Goal: Task Accomplishment & Management: Manage account settings

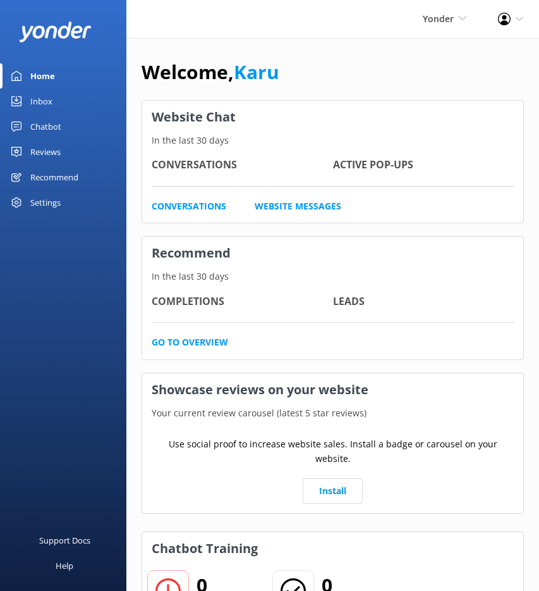
click at [70, 208] on div "Settings" at bounding box center [63, 202] width 126 height 25
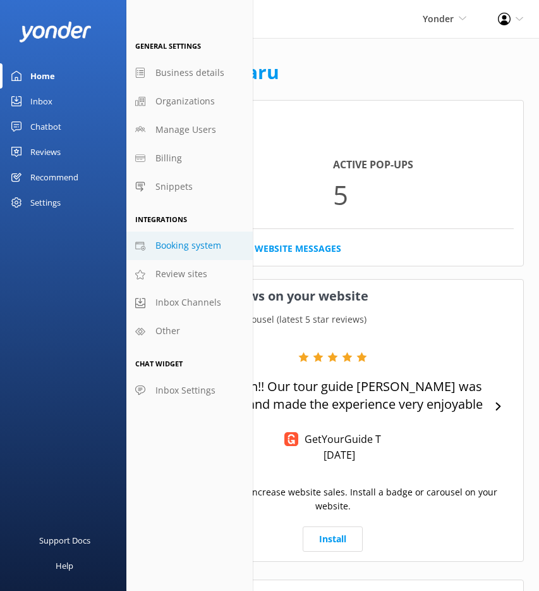
click at [193, 239] on span "Booking system" at bounding box center [189, 245] width 66 height 14
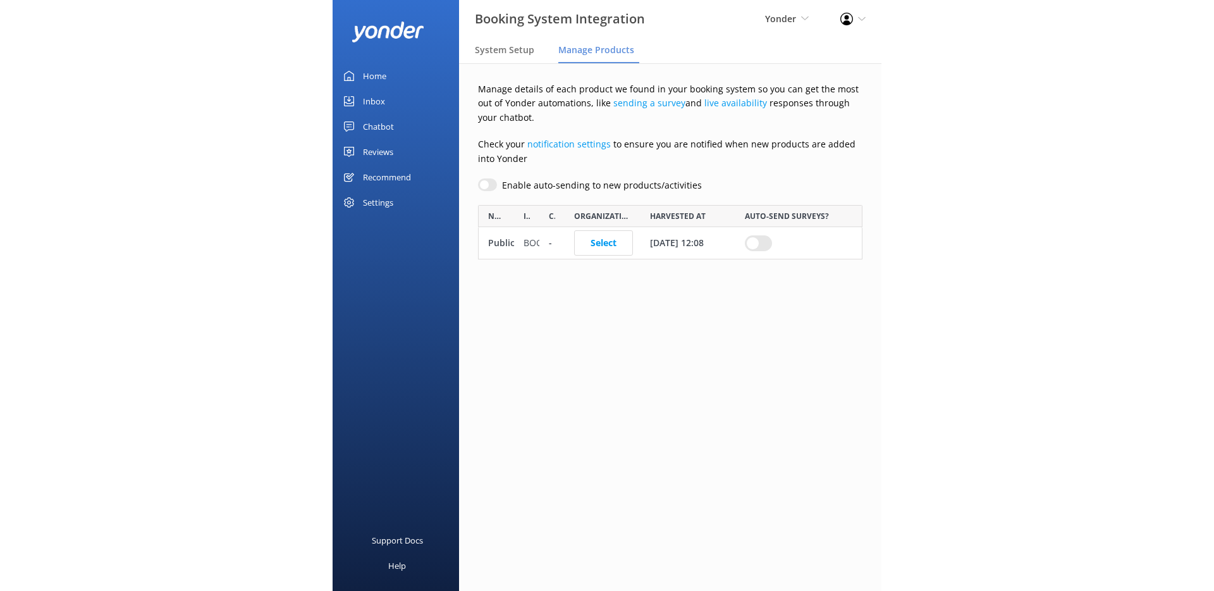
scroll to position [45, 375]
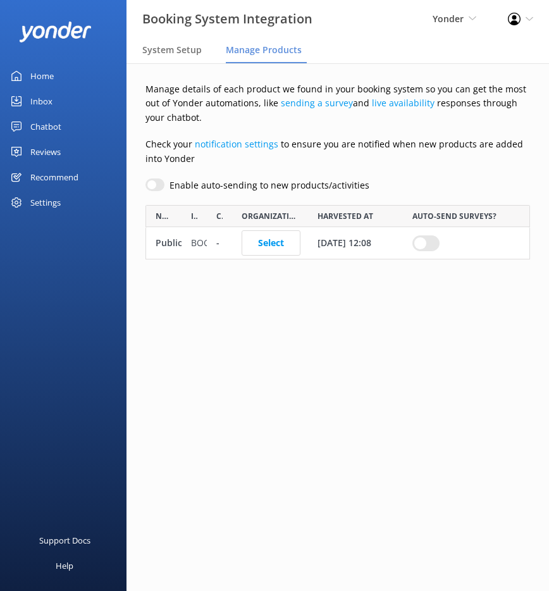
click at [65, 204] on div "Settings" at bounding box center [63, 202] width 126 height 25
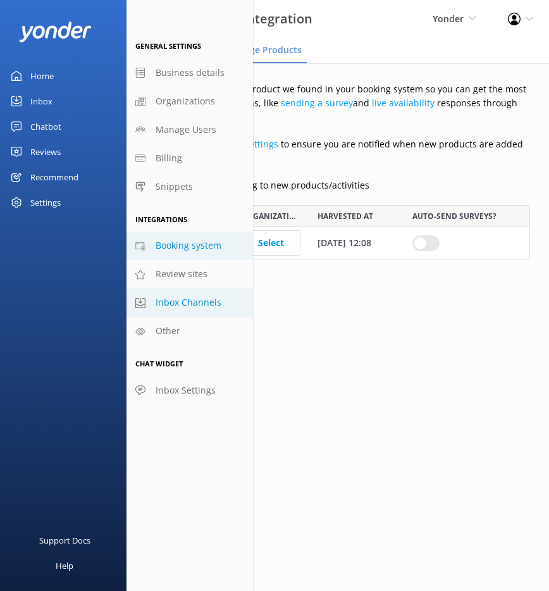
click at [192, 293] on link "Inbox Channels" at bounding box center [189, 302] width 126 height 28
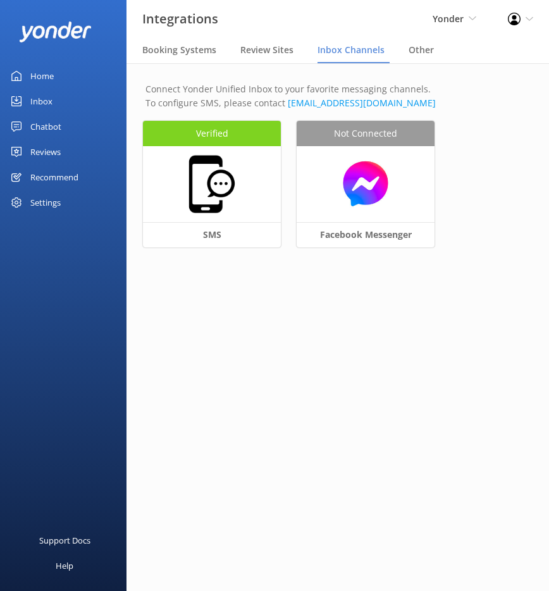
click at [359, 51] on span "Inbox Channels" at bounding box center [350, 50] width 67 height 13
